Goal: Task Accomplishment & Management: Manage account settings

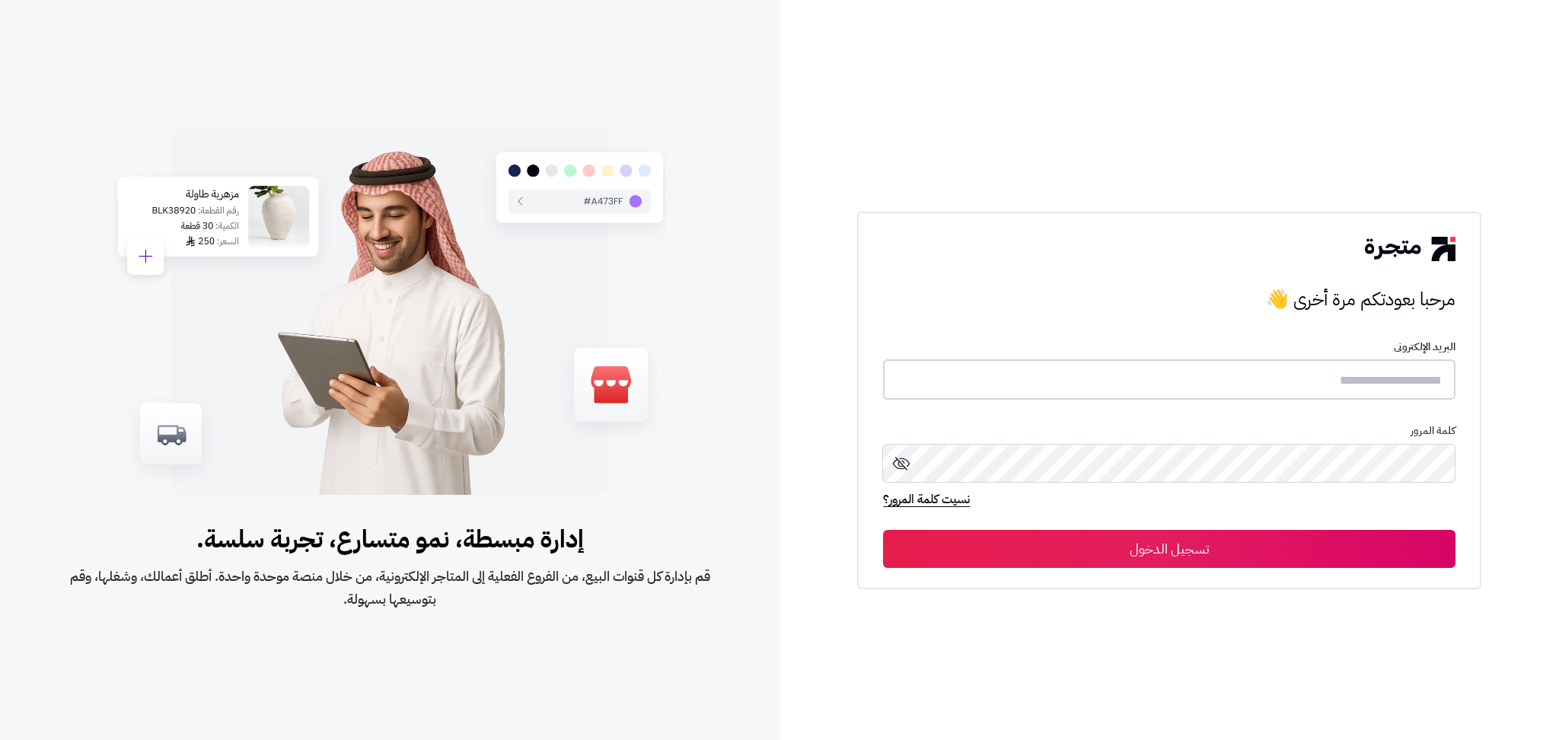
click at [1040, 387] on input "text" at bounding box center [1169, 379] width 572 height 40
type input "**********"
click at [883, 529] on button "تسجيل الدخول" at bounding box center [1169, 548] width 572 height 38
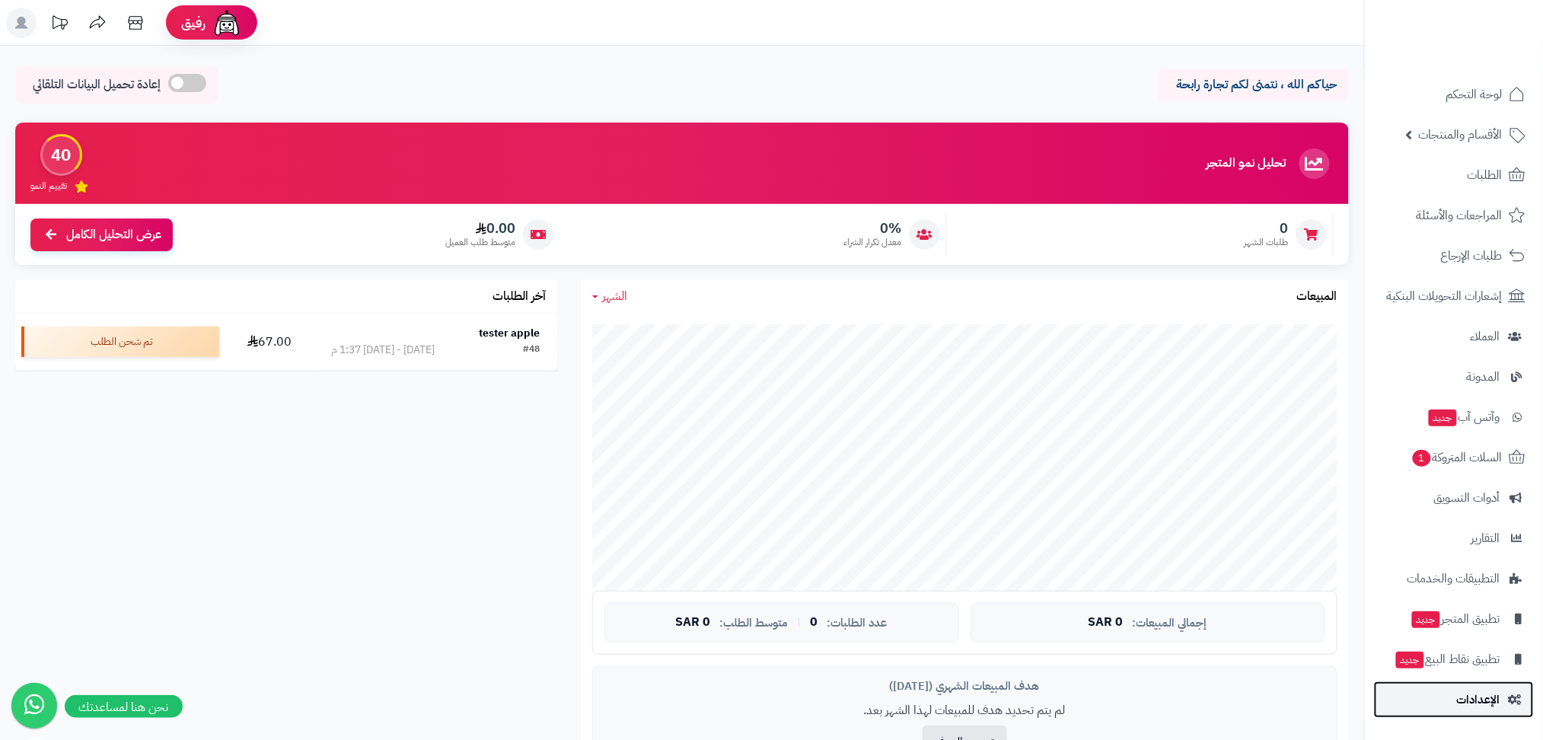
click at [1483, 701] on span "الإعدادات" at bounding box center [1478, 699] width 43 height 21
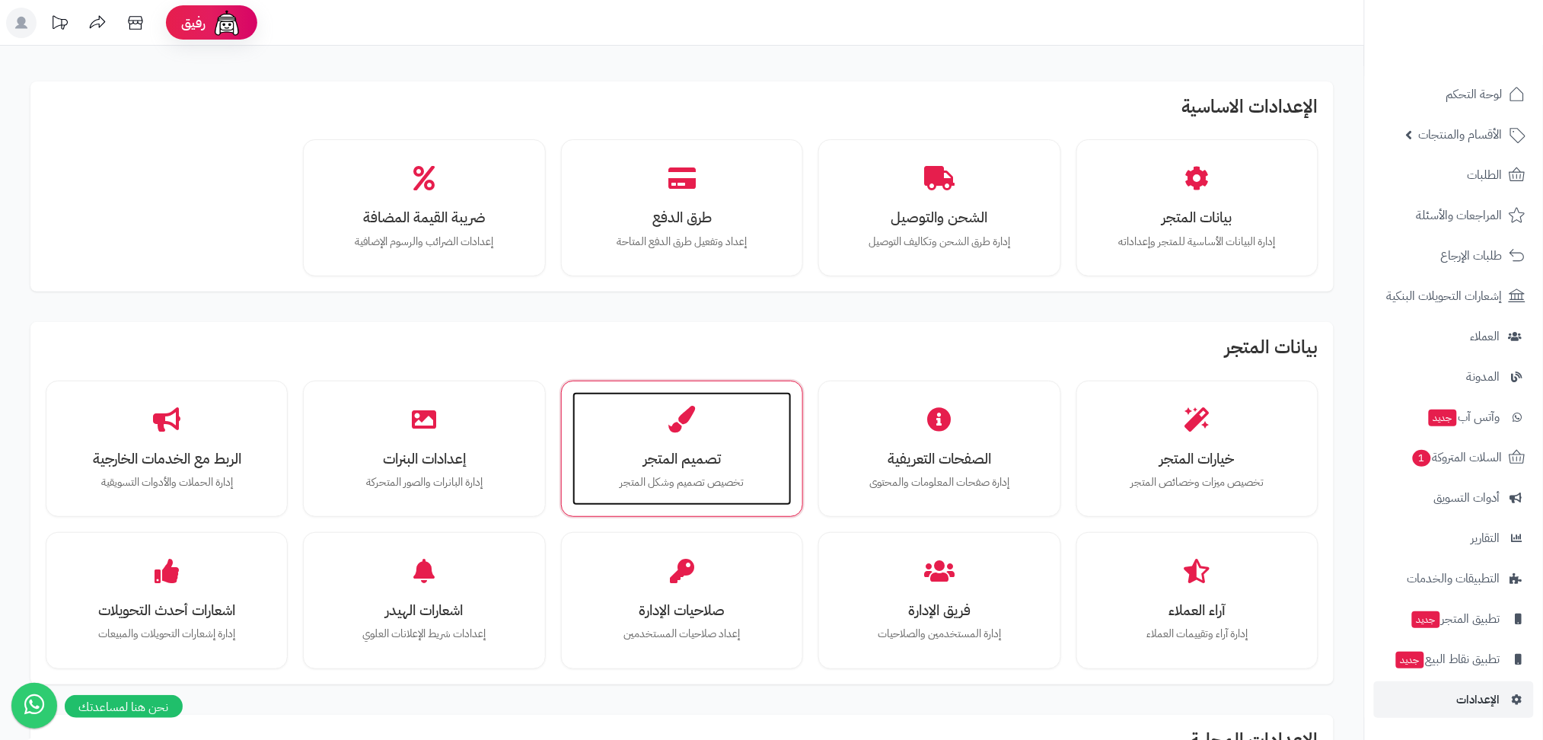
click at [702, 445] on div "تصميم المتجر تخصيص تصميم وشكل المتجر" at bounding box center [681, 449] width 219 height 114
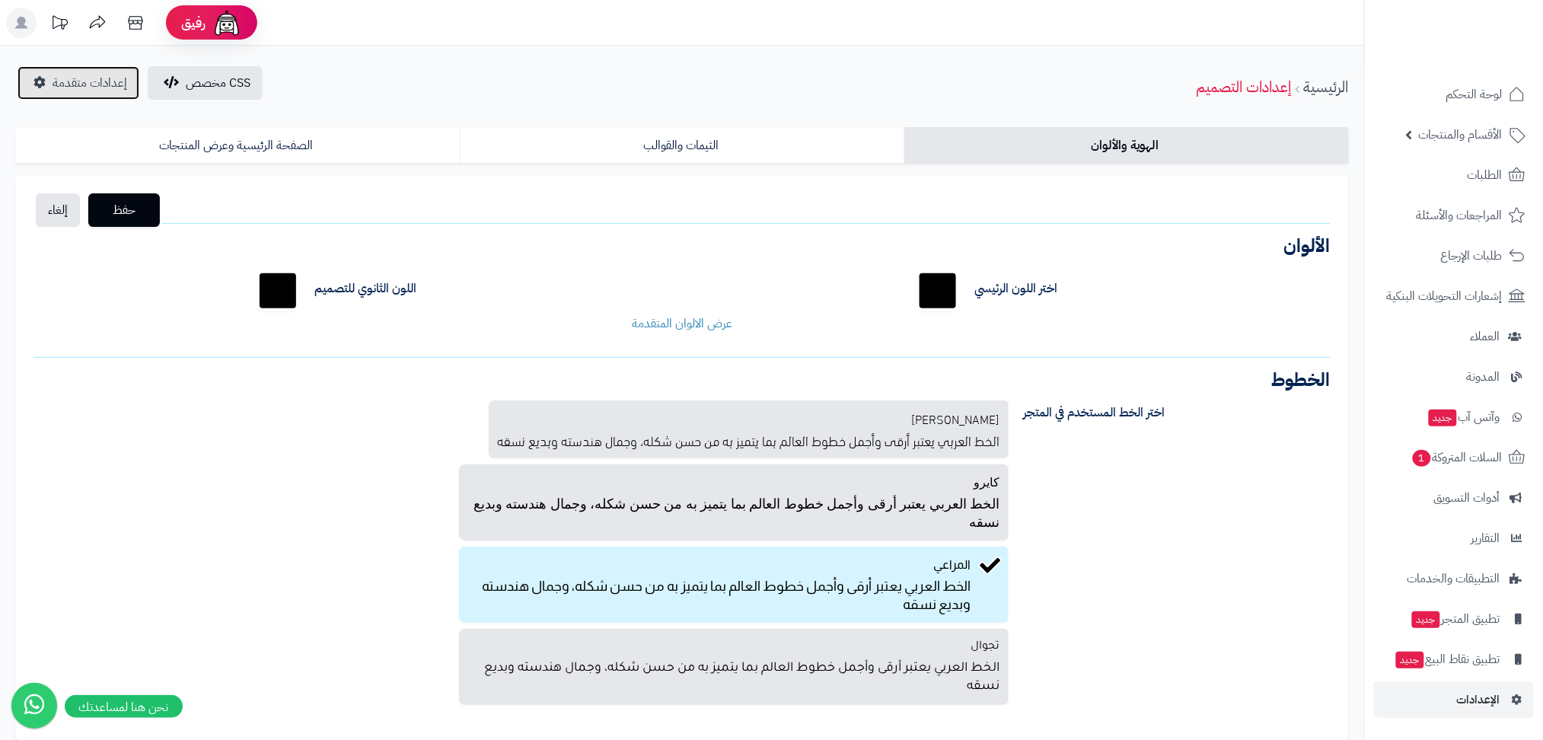
click at [83, 84] on span "إعدادات متقدمة" at bounding box center [90, 83] width 75 height 18
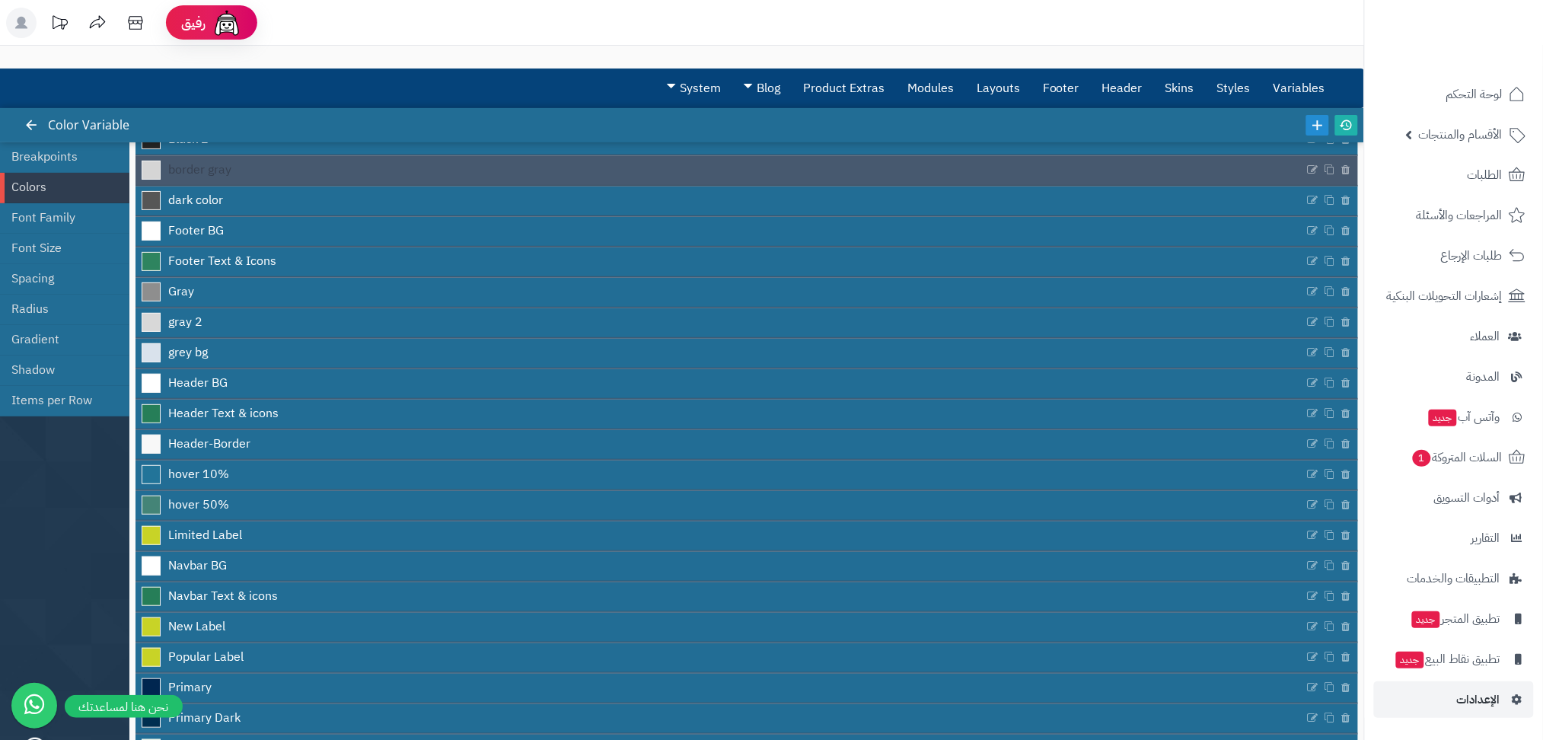
scroll to position [151, 0]
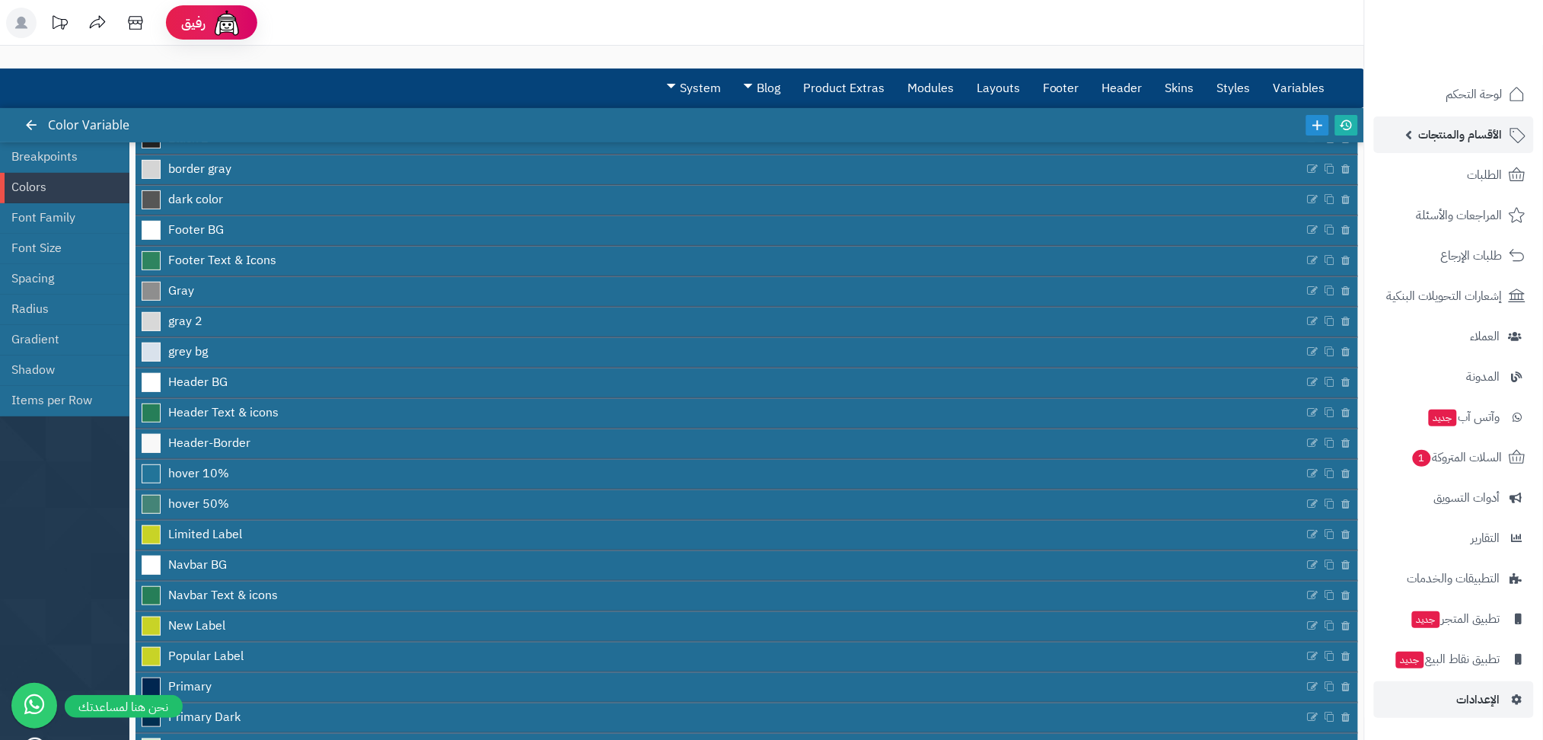
click at [1445, 132] on span "الأقسام والمنتجات" at bounding box center [1461, 134] width 84 height 21
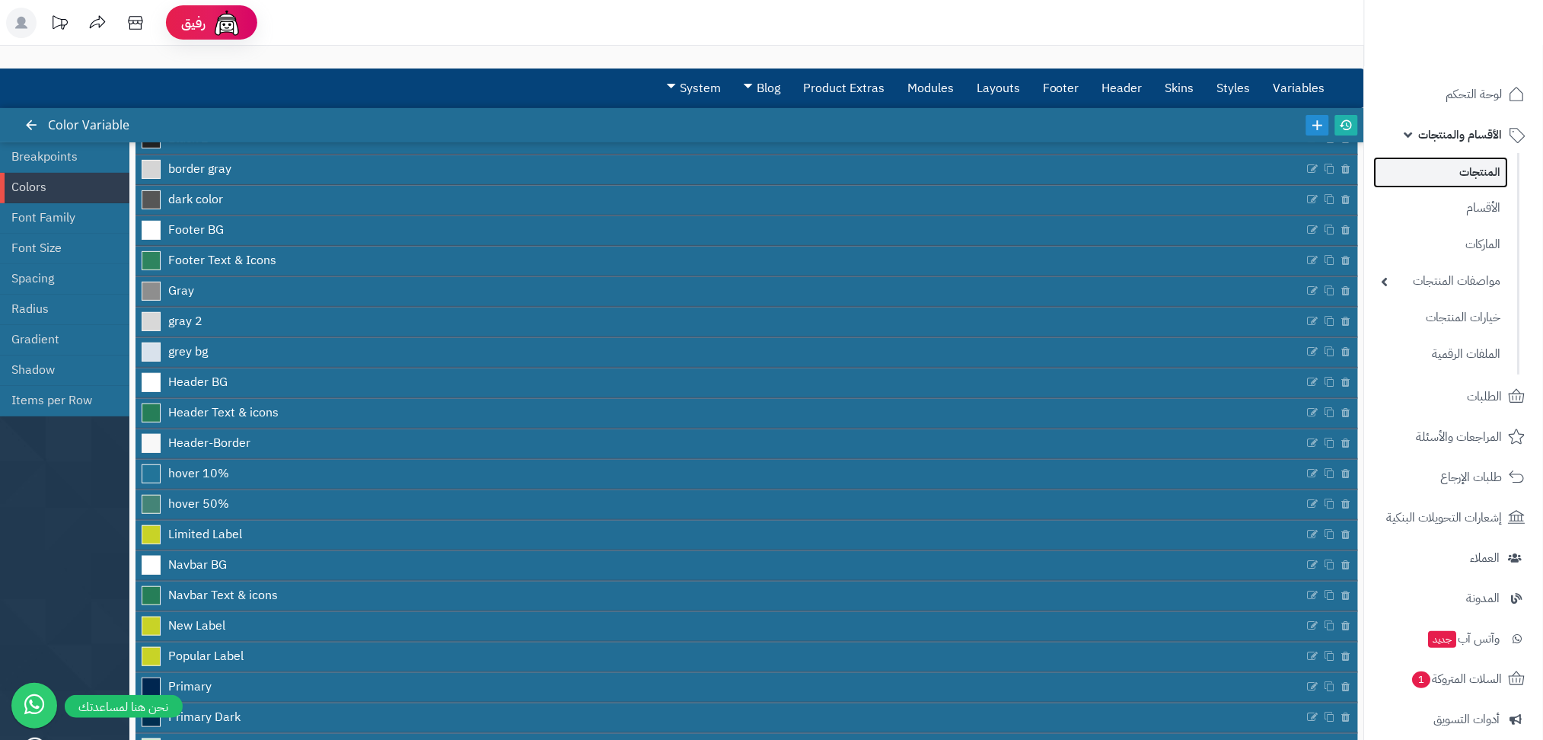
click at [1452, 184] on link "المنتجات" at bounding box center [1441, 172] width 135 height 31
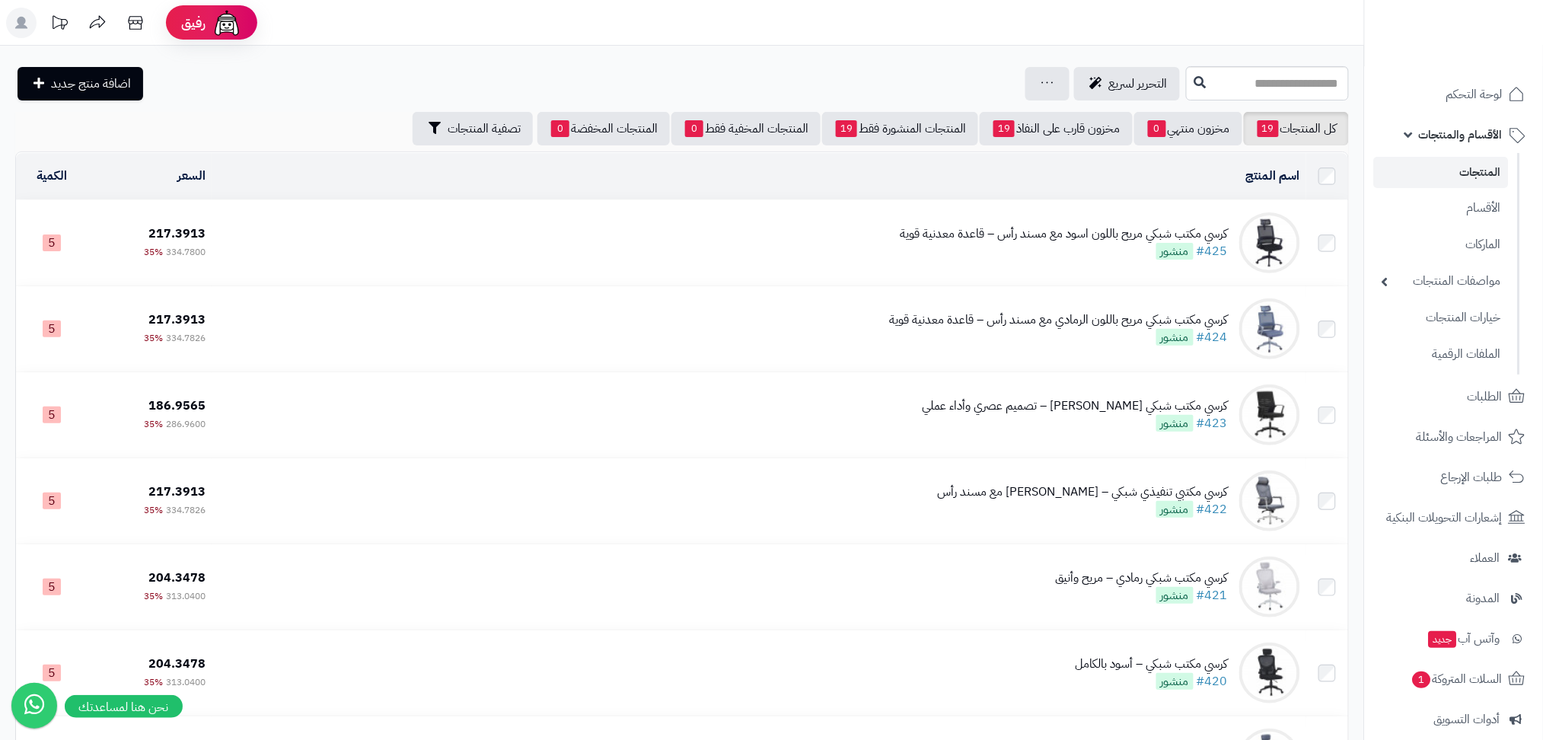
click at [1046, 226] on div "كرسي مكتب شبكي مريح باللون اسود مع مسند رأس – قاعدة معدنية قوية" at bounding box center [1063, 234] width 327 height 18
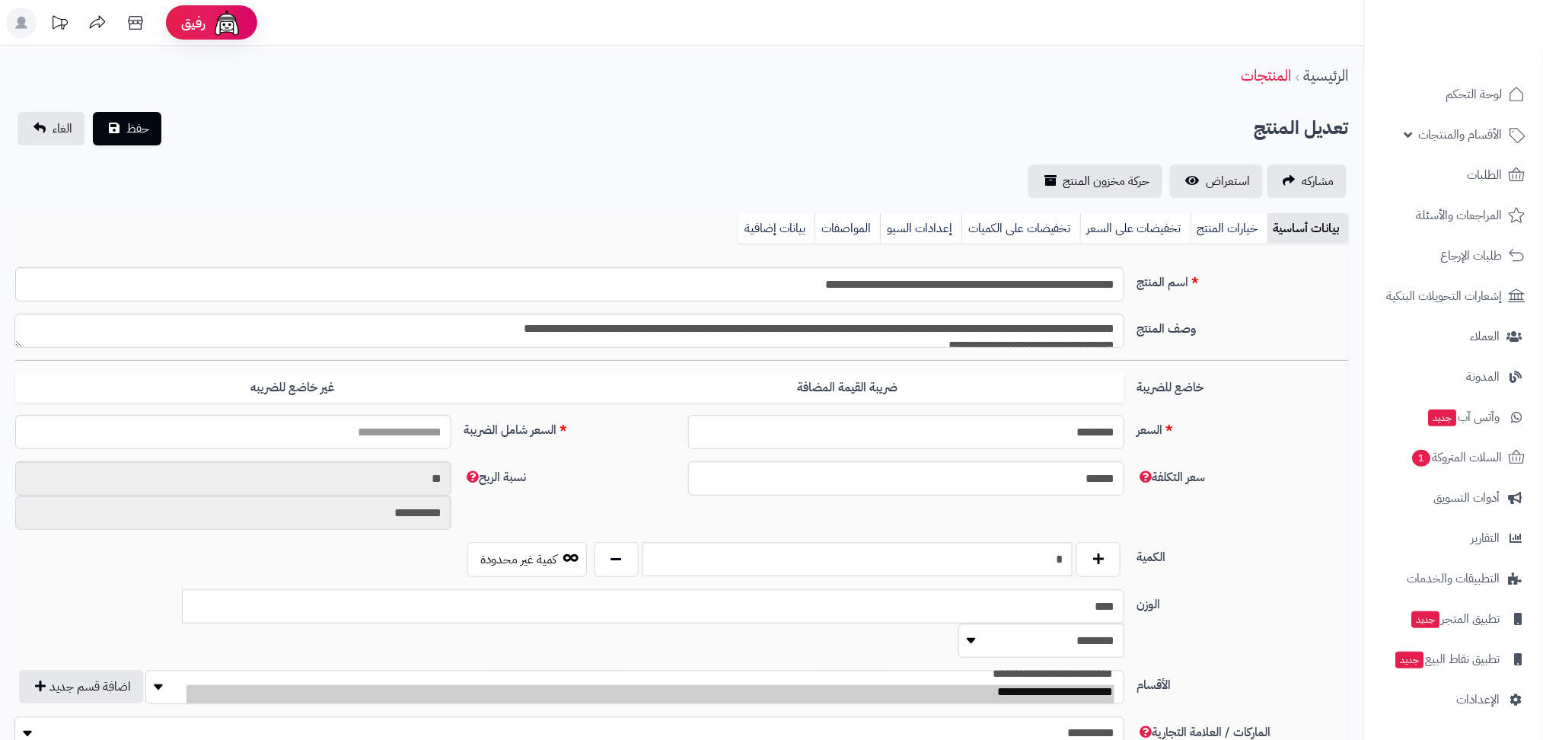
type input "******"
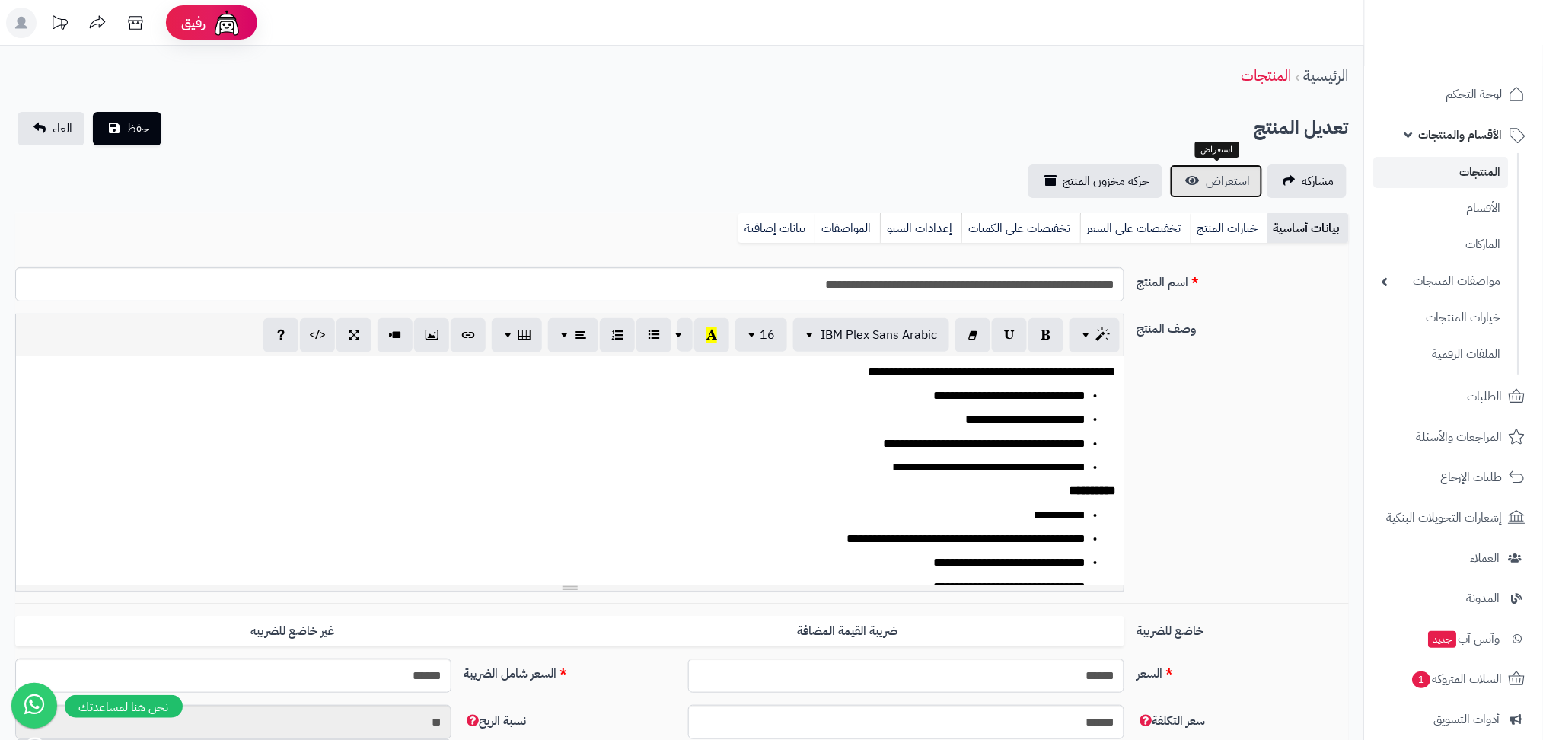
click at [1179, 195] on link "استعراض" at bounding box center [1216, 180] width 93 height 33
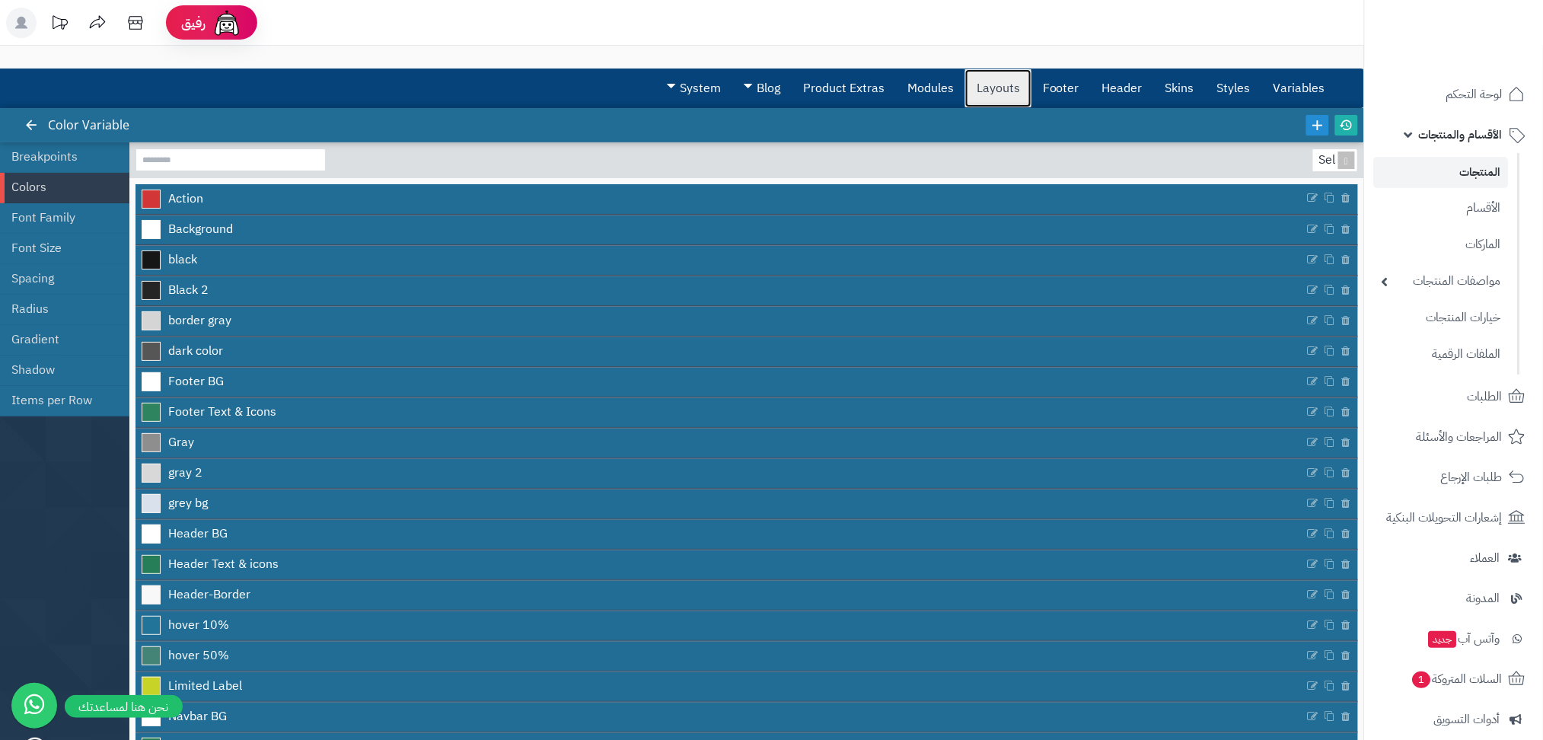
click at [1006, 88] on link "Layouts" at bounding box center [998, 88] width 66 height 38
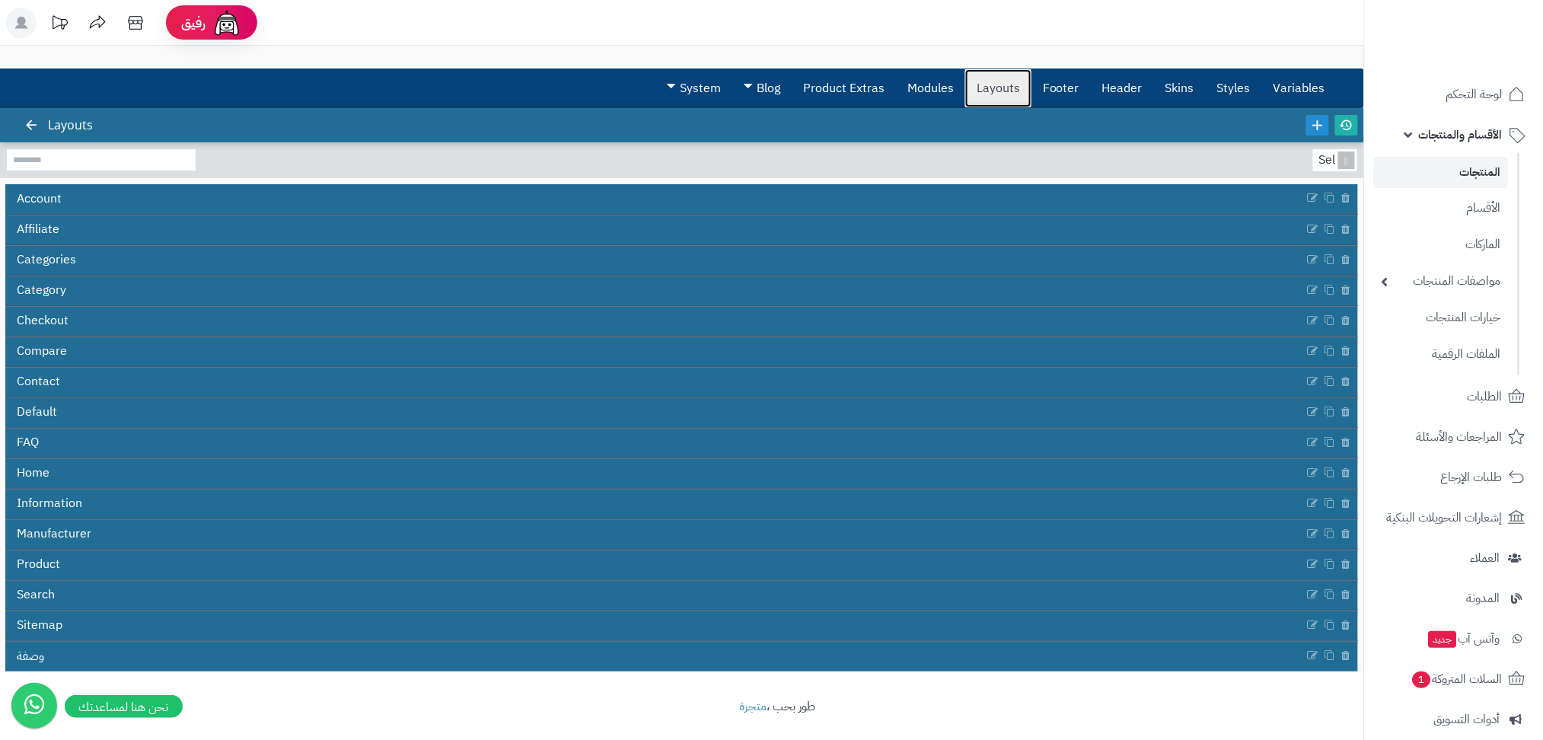
click at [998, 88] on link "Layouts" at bounding box center [998, 88] width 66 height 38
click at [1130, 96] on link "Header" at bounding box center [1122, 88] width 63 height 38
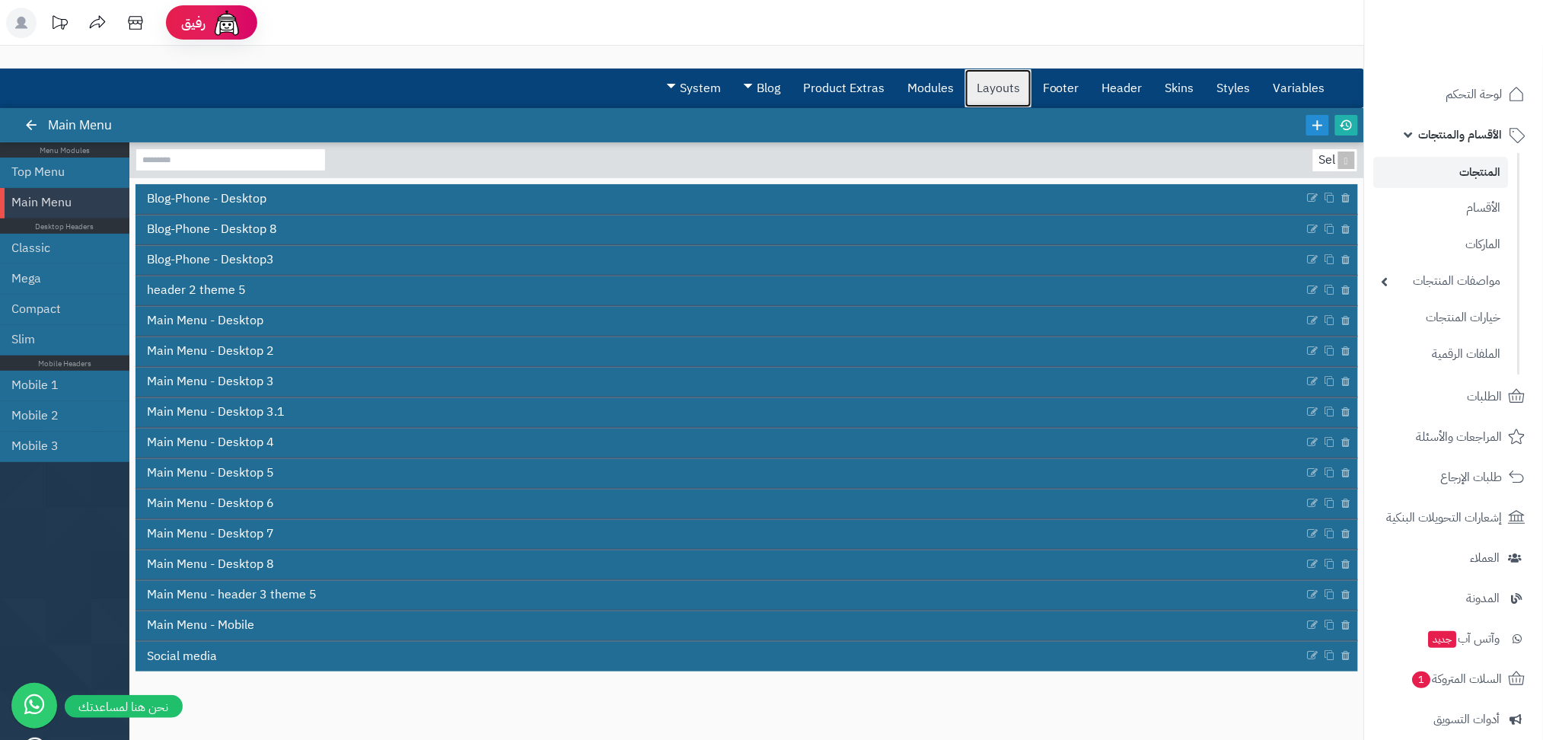
click at [1002, 79] on link "Layouts" at bounding box center [998, 88] width 66 height 38
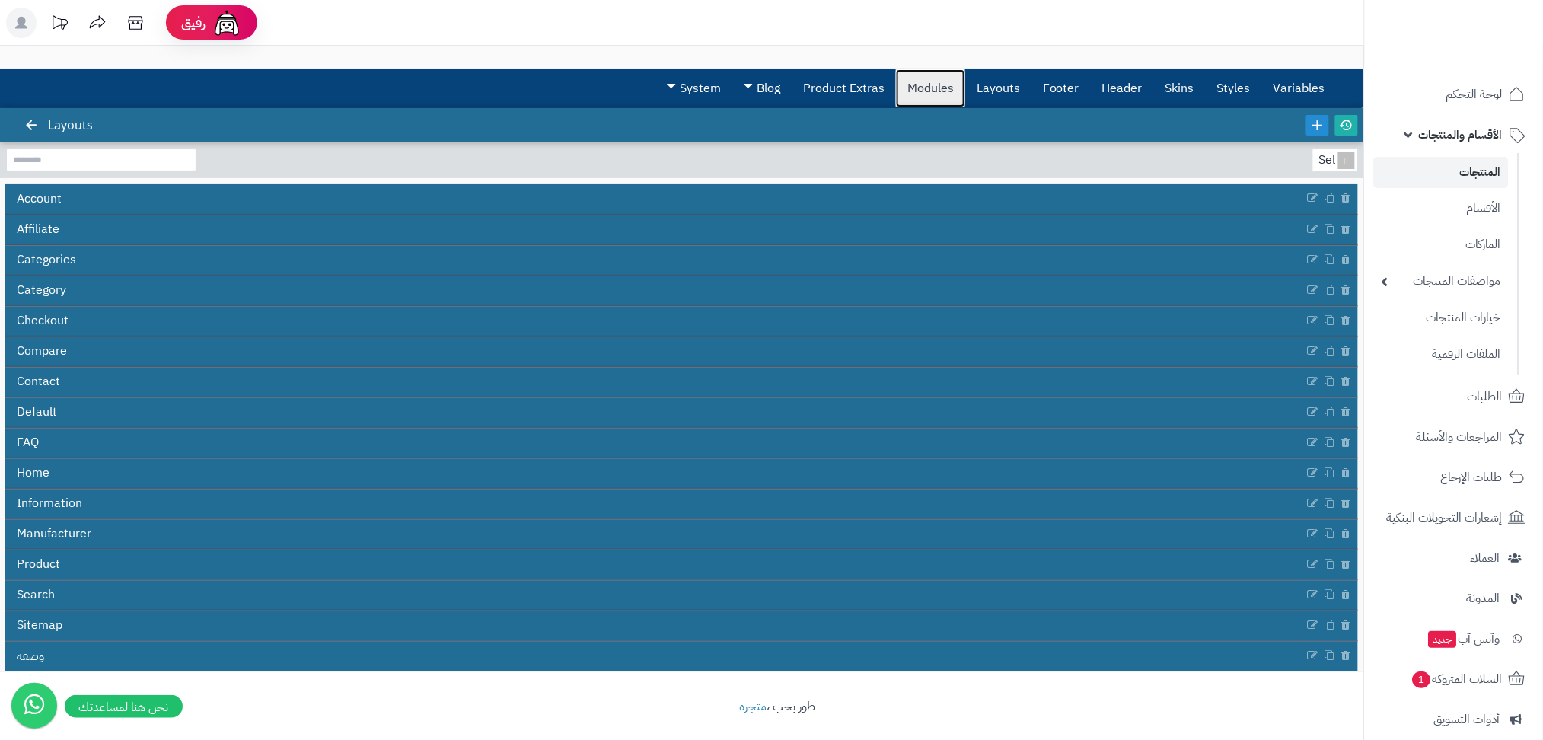
click at [929, 83] on link "Modules" at bounding box center [930, 88] width 69 height 38
